Goal: Task Accomplishment & Management: Manage account settings

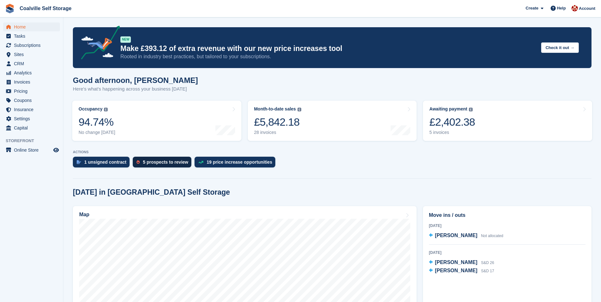
click at [154, 161] on div "5 prospects to review" at bounding box center [165, 162] width 45 height 5
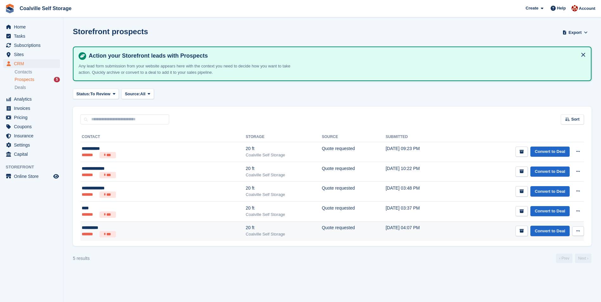
click at [465, 239] on td "Convert to Deal View contact Edit contact Delete prospect" at bounding box center [517, 231] width 132 height 20
click at [140, 223] on td "**********" at bounding box center [162, 231] width 165 height 20
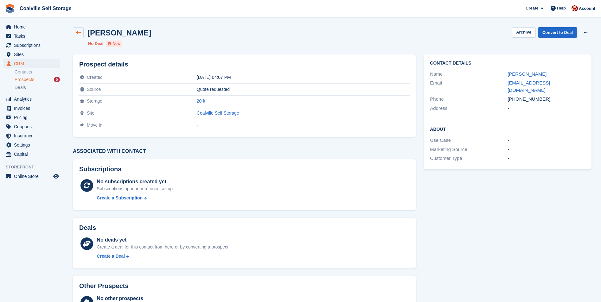
click at [79, 32] on icon at bounding box center [78, 32] width 5 height 5
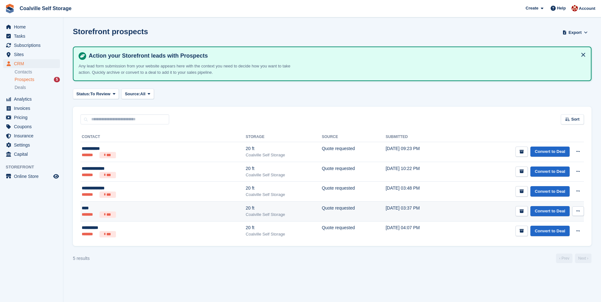
click at [451, 213] on td "Convert to Deal View contact Edit contact Delete prospect" at bounding box center [517, 211] width 132 height 20
click at [322, 213] on td "Quote requested" at bounding box center [354, 211] width 64 height 20
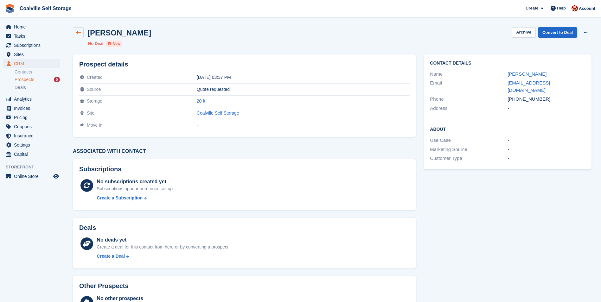
click at [78, 33] on icon at bounding box center [78, 32] width 5 height 5
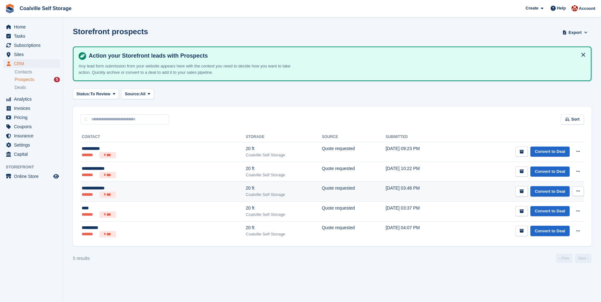
click at [385, 186] on td "16 Aug, 03:48 PM" at bounding box center [418, 192] width 66 height 20
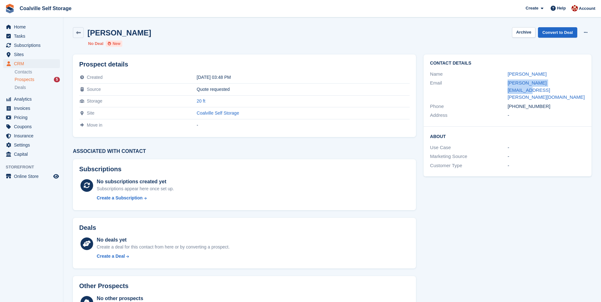
drag, startPoint x: 562, startPoint y: 84, endPoint x: 505, endPoint y: 87, distance: 56.4
click at [505, 87] on div "Email [PERSON_NAME][EMAIL_ADDRESS][PERSON_NAME][DOMAIN_NAME]" at bounding box center [507, 90] width 155 height 23
copy div "[PERSON_NAME][EMAIL_ADDRESS][PERSON_NAME][DOMAIN_NAME]"
click at [81, 33] on link at bounding box center [78, 32] width 11 height 11
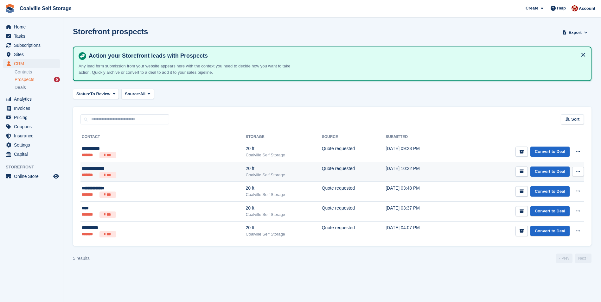
click at [246, 173] on div "Coalville Self Storage" at bounding box center [284, 175] width 76 height 6
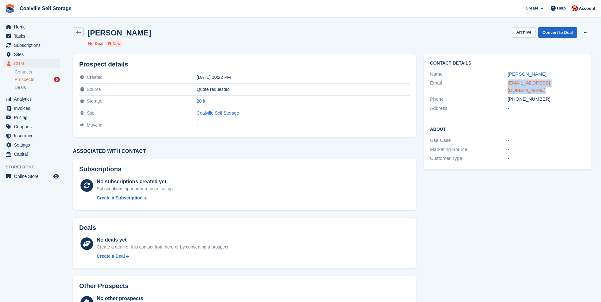
drag, startPoint x: 580, startPoint y: 83, endPoint x: 507, endPoint y: 83, distance: 72.8
click at [507, 83] on div "anthonymcdermott55@gmail.com" at bounding box center [546, 86] width 78 height 14
copy link "anthonymcdermott55@gmail.com"
click at [78, 32] on icon at bounding box center [78, 32] width 5 height 5
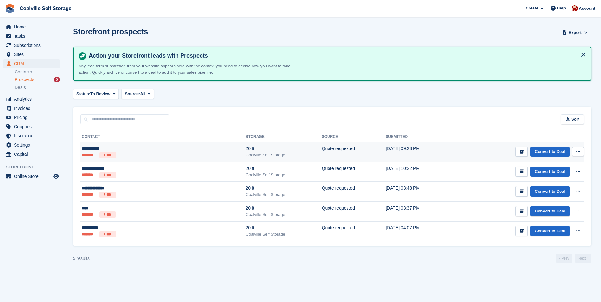
click at [146, 153] on ul "******* ***" at bounding box center [124, 155] width 84 height 6
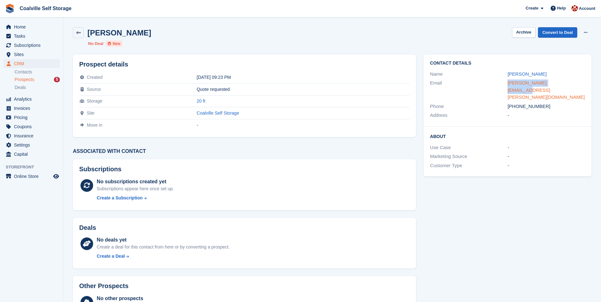
drag, startPoint x: 565, startPoint y: 84, endPoint x: 507, endPoint y: 86, distance: 57.6
click at [507, 86] on div "wayne.dawes@icloud.com" at bounding box center [546, 90] width 78 height 22
copy link "wayne.dawes@icloud.com"
click at [81, 31] on link at bounding box center [78, 32] width 11 height 11
